Goal: Find specific page/section: Find specific page/section

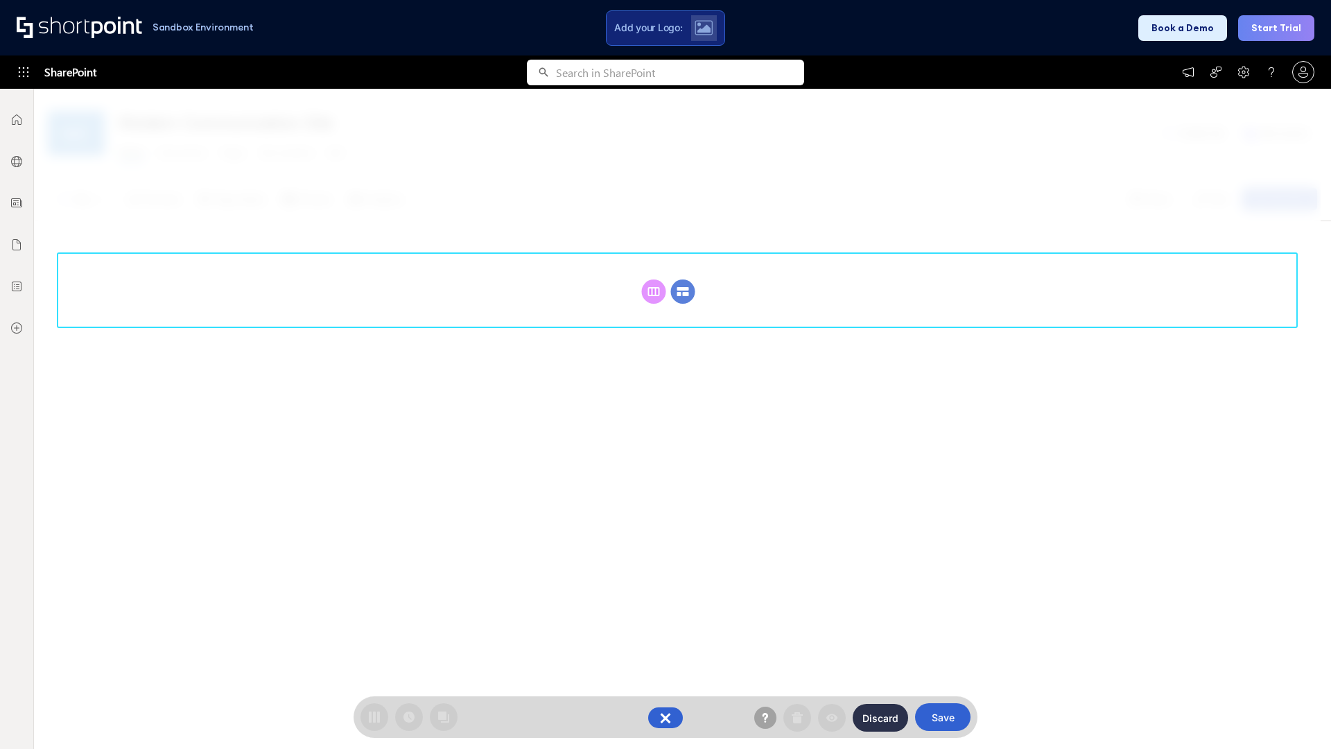
scroll to position [191, 0]
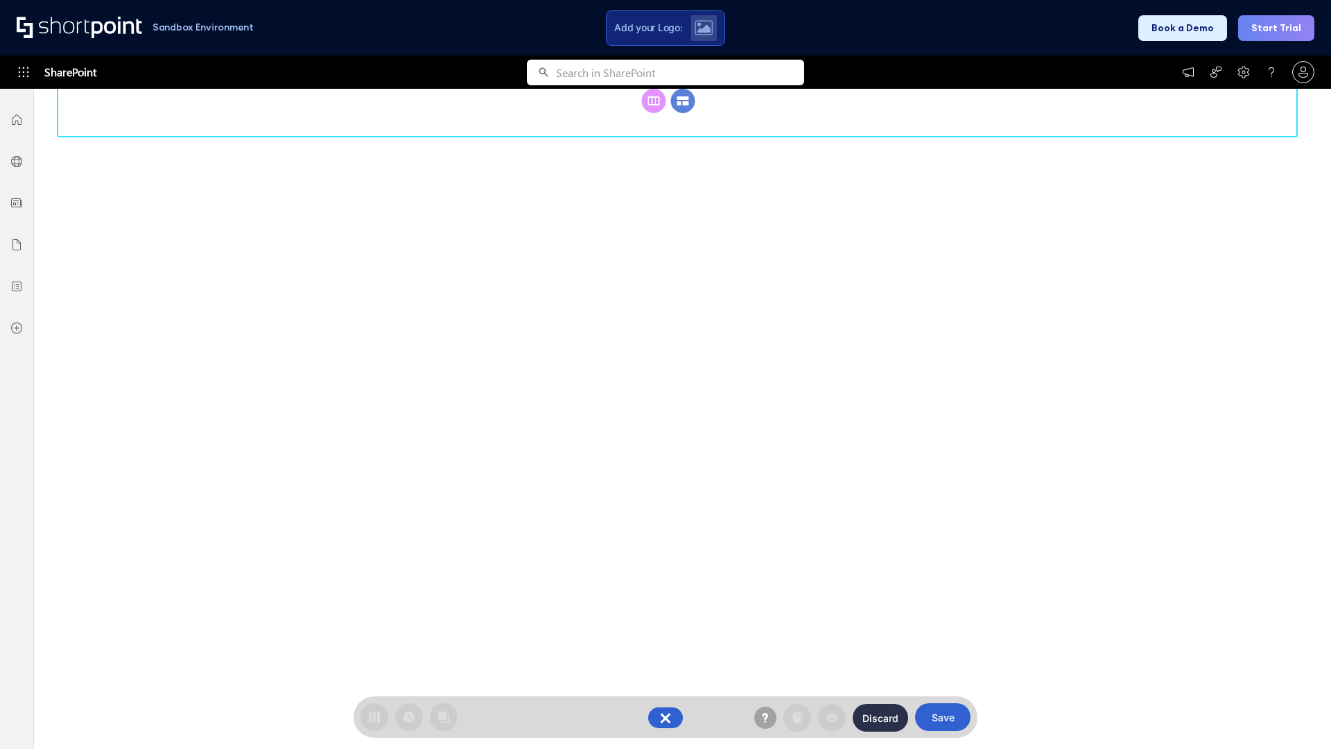
click at [683, 113] on circle at bounding box center [683, 101] width 24 height 24
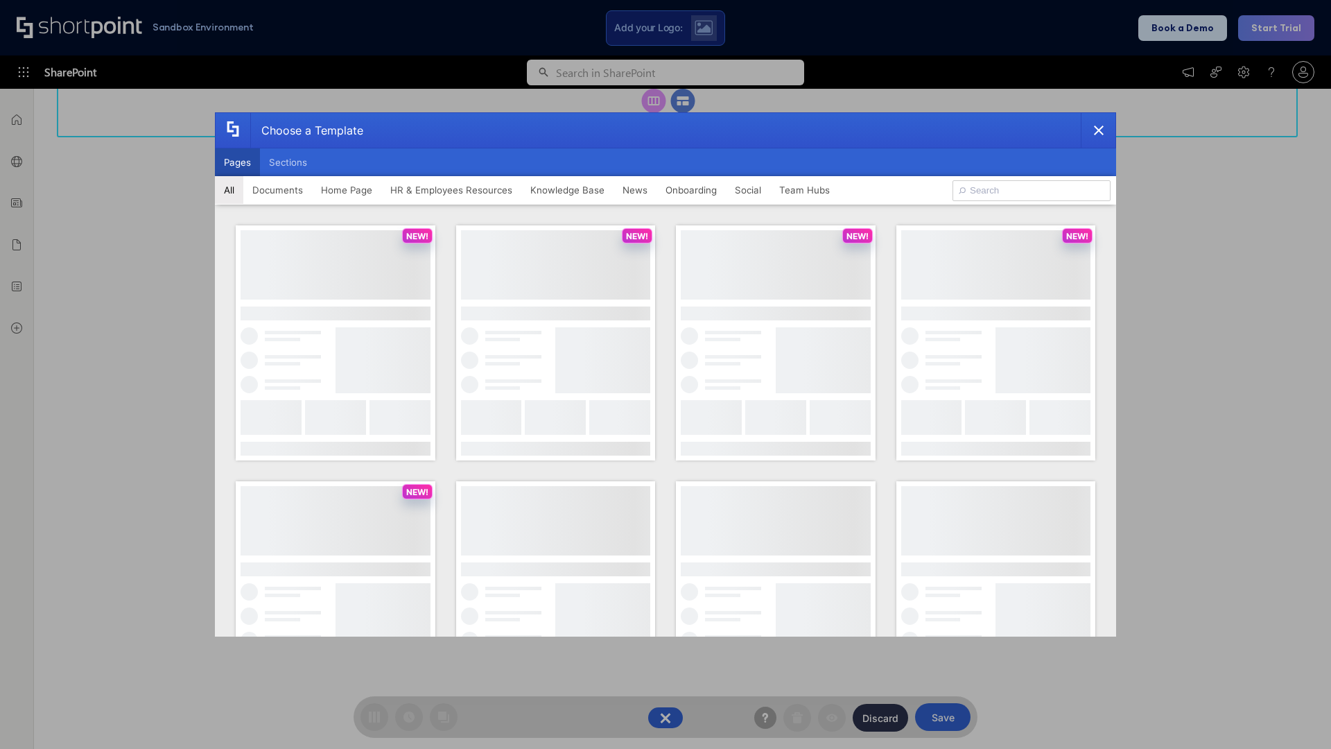
scroll to position [0, 0]
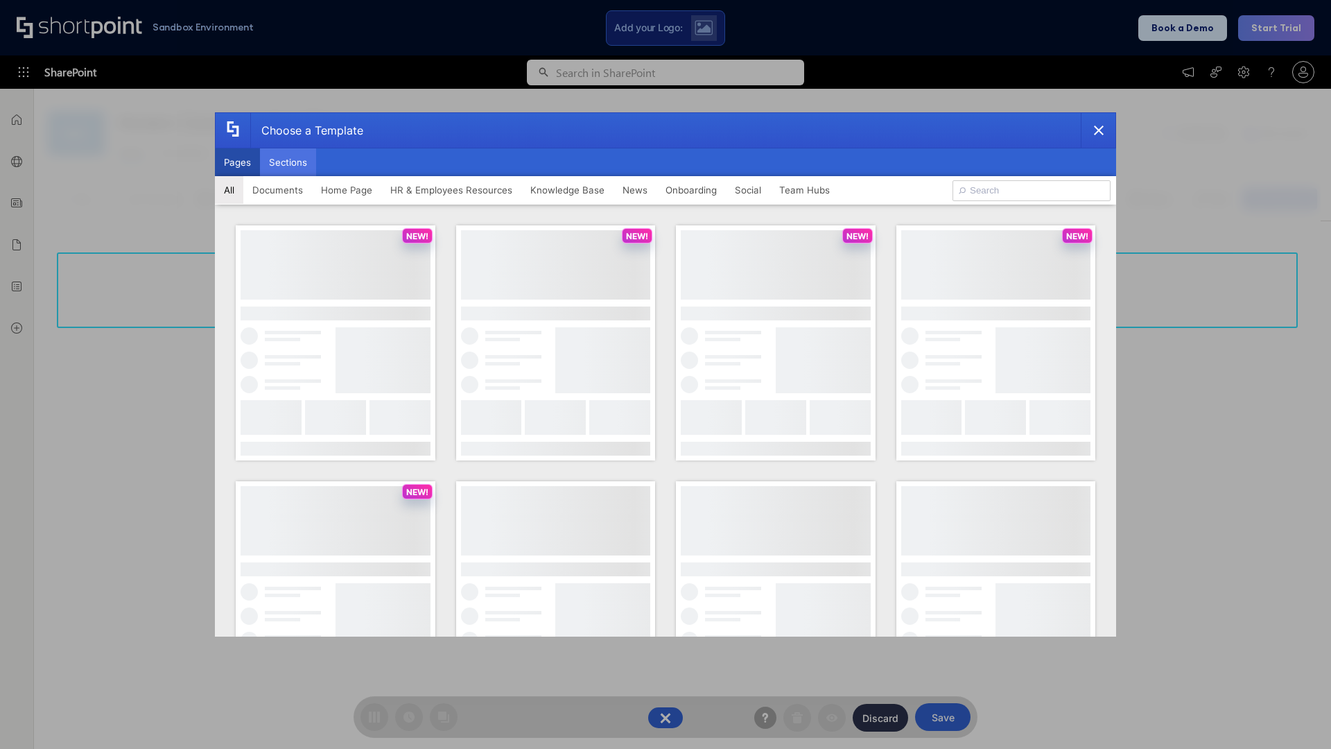
click at [288, 162] on button "Sections" at bounding box center [288, 162] width 56 height 28
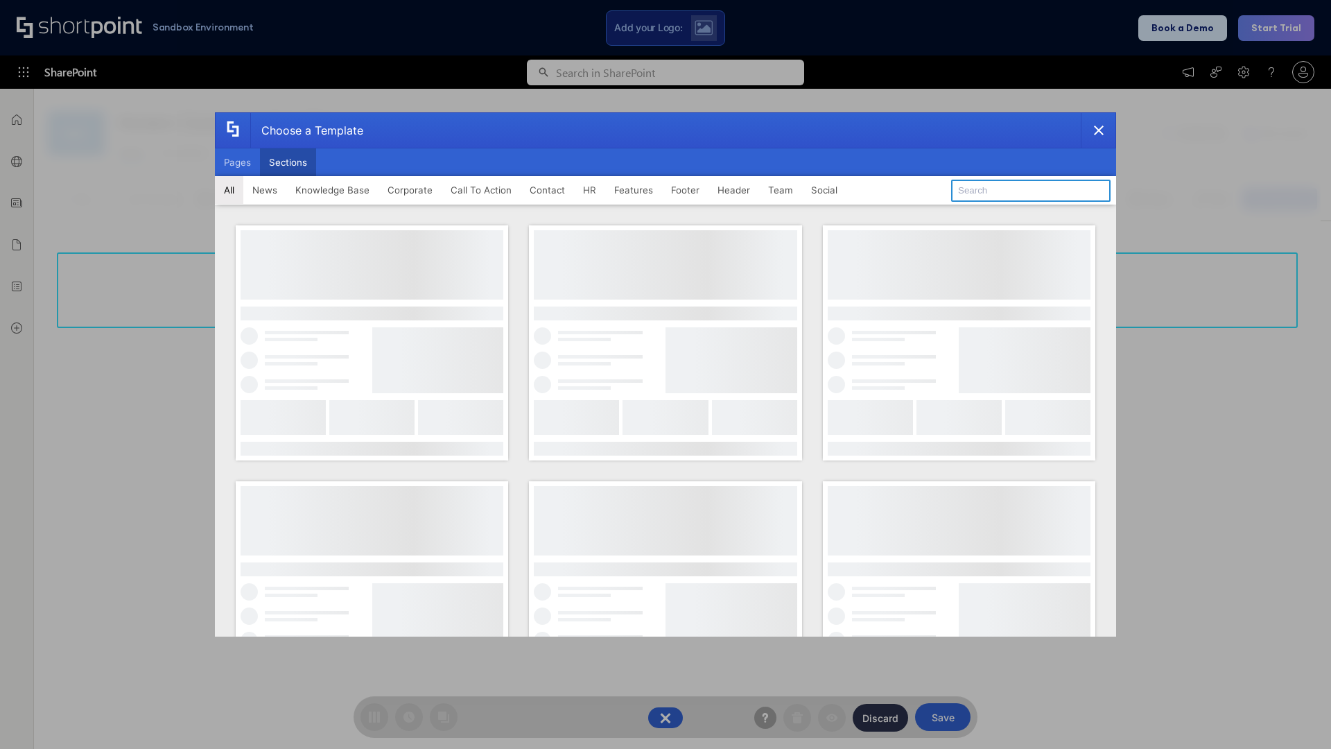
type input "Meet The Team"
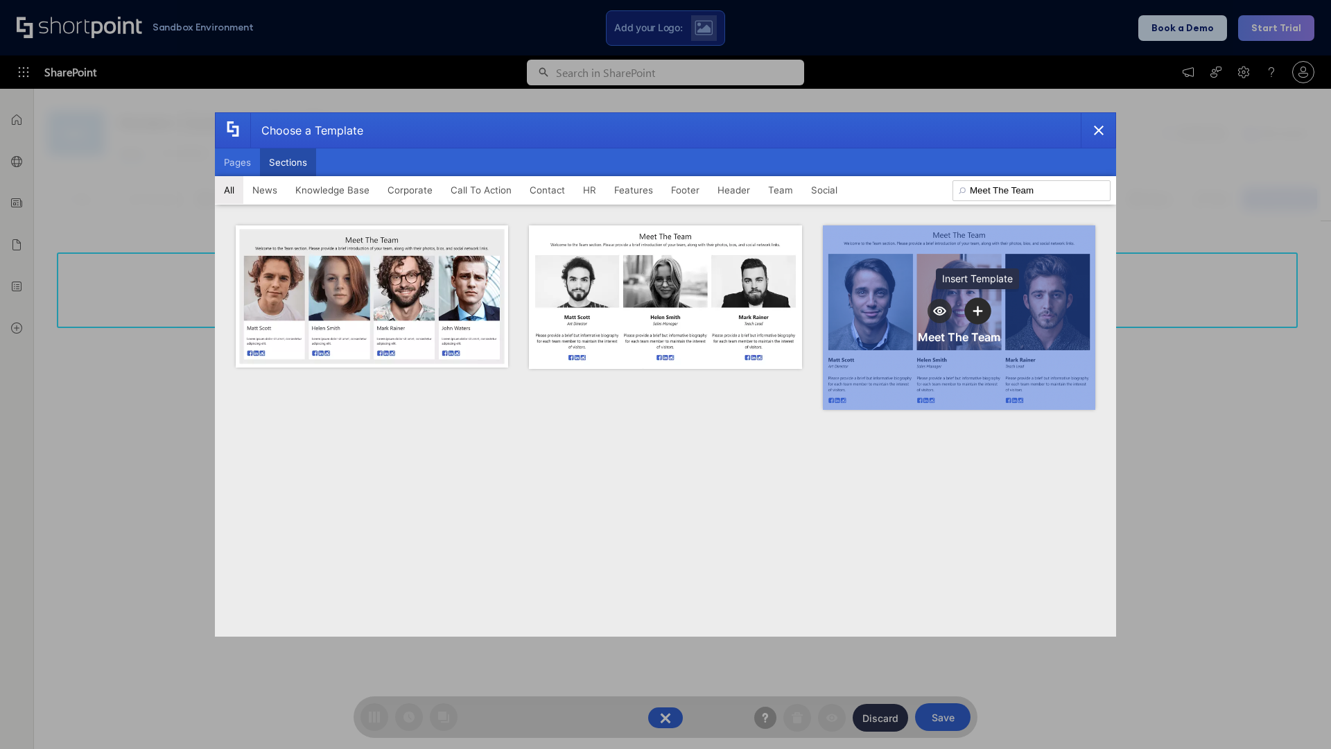
click at [978, 311] on icon "template selector" at bounding box center [979, 311] width 10 height 10
